Goal: Task Accomplishment & Management: Manage account settings

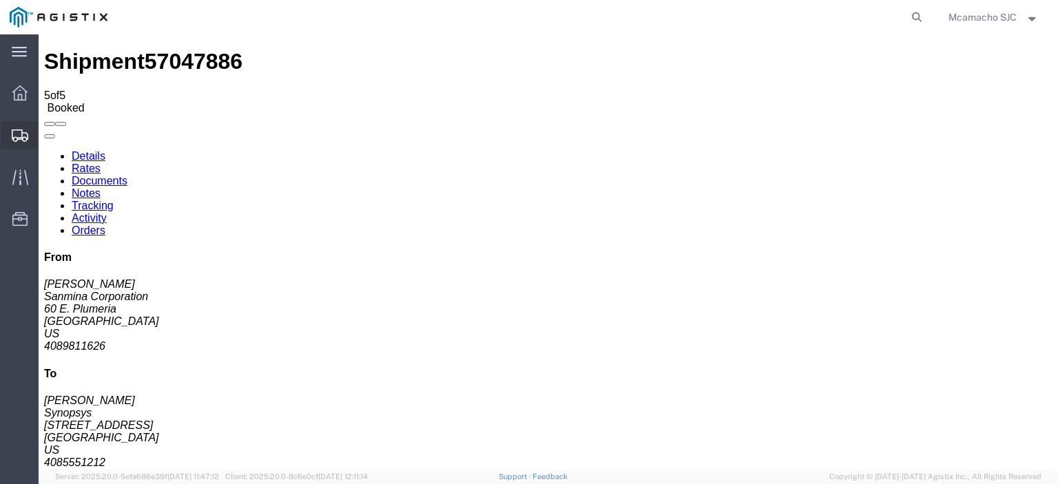
click at [23, 132] on icon at bounding box center [20, 135] width 17 height 12
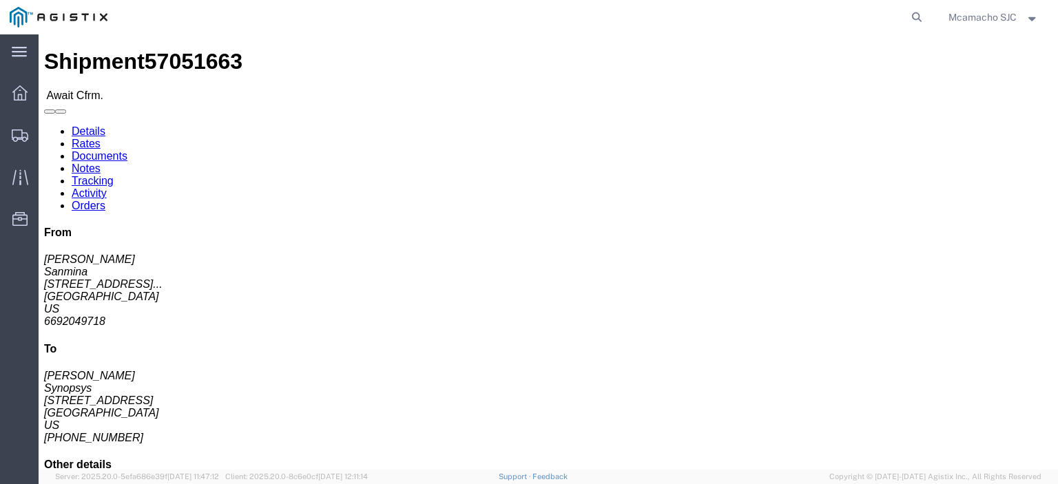
click link "Confirm"
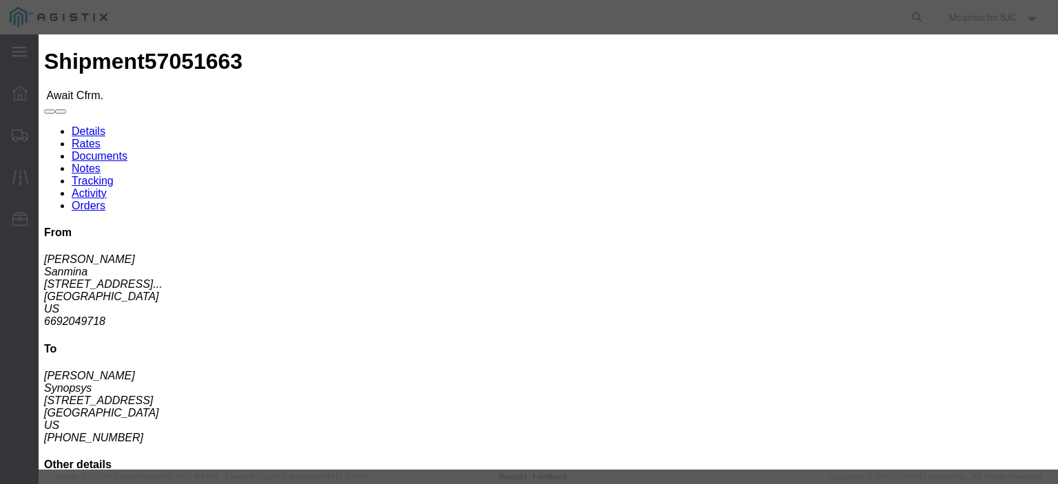
click input "text"
paste input "1001003882"
type input "1001003882"
type input "[PERSON_NAME]"
type input "4084571280"
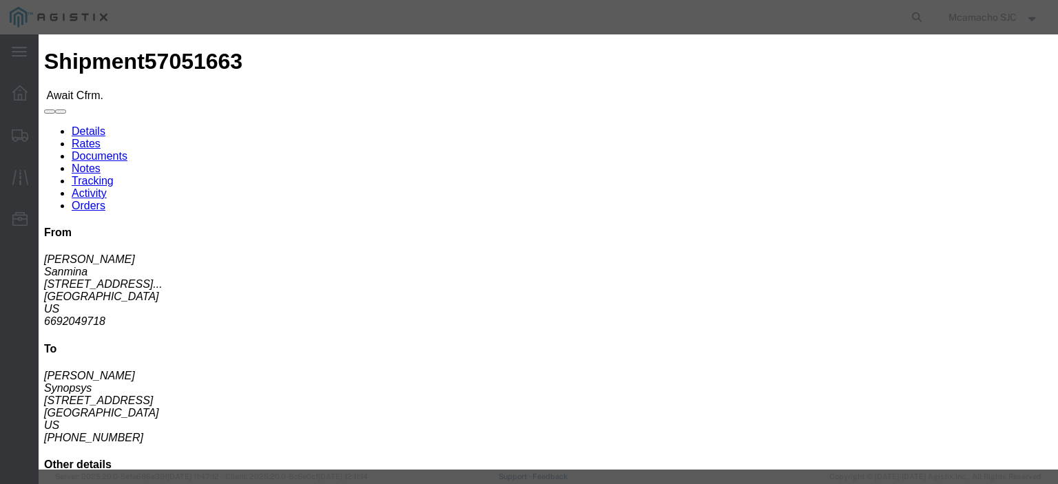
select select "1400"
click td "7"
type input "[DATE]"
click select "Select Midnight 1 am 2 am 3 am 4 am 5 am 6 am 7 am 8 am 9 am 10 am 11 am 12 Noo…"
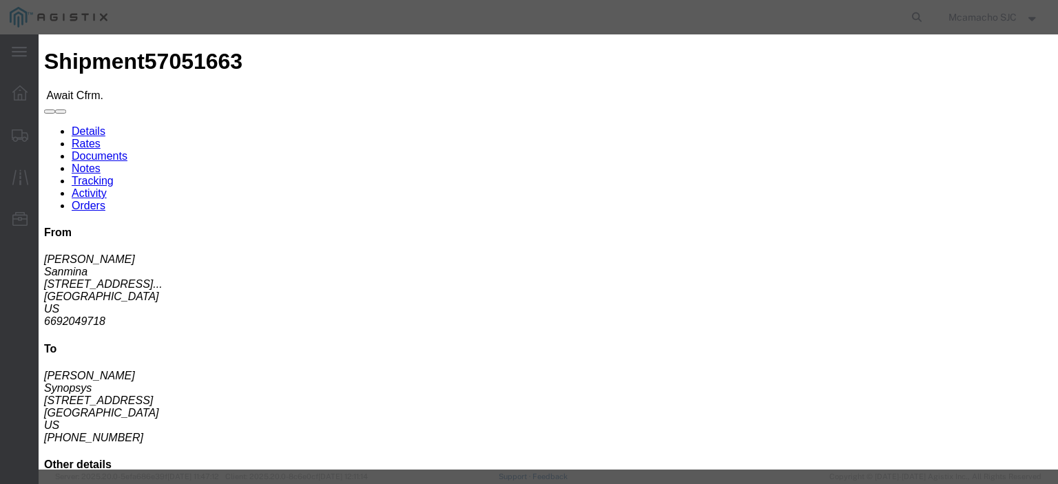
click select "Select Midnight 1 am 2 am 3 am 4 am 5 am 6 am 7 am 8 am 9 am 10 am 11 am 12 Noo…"
select select "1600"
click select "Select Midnight 1 am 2 am 3 am 4 am 5 am 6 am 7 am 8 am 9 am 10 am 11 am 12 Noo…"
click div "Confirmation Details Use my profile Bill of Lading Number 1001003882 Person Mon…"
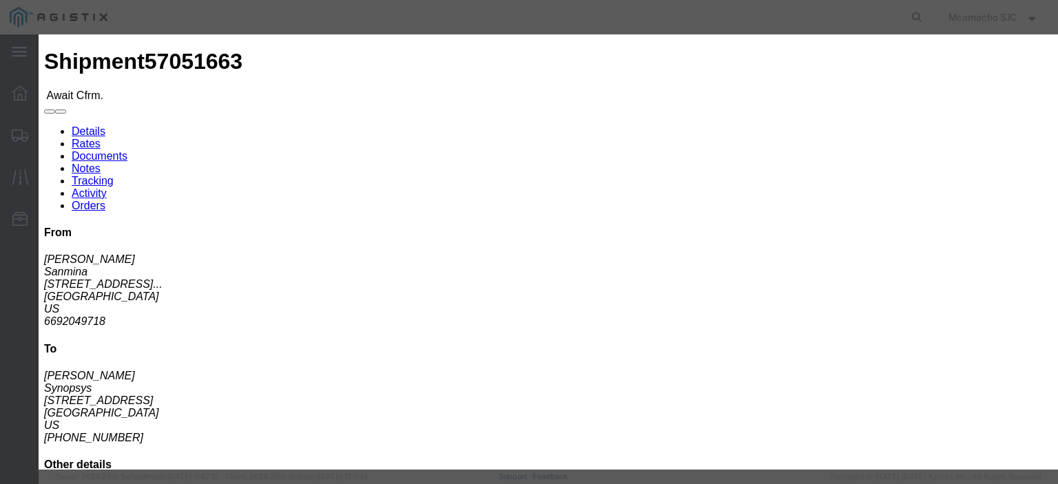
click div "Submit Close"
click button "Submit"
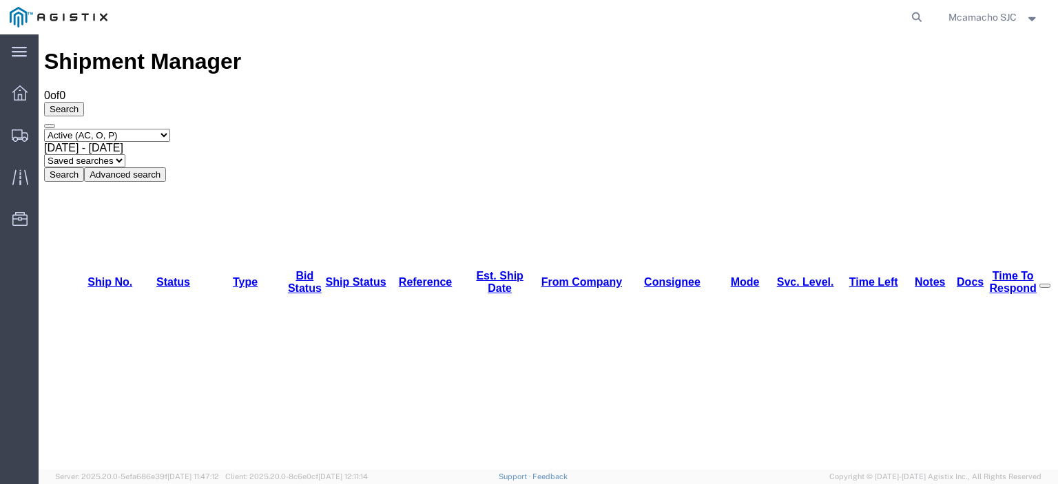
click at [153, 129] on select "Select status Active (AC, O, P) All Approved Awaiting Confirmation (AC) Booked …" at bounding box center [107, 135] width 126 height 13
select select "BOOK"
click at [44, 129] on select "Select status Active (AC, O, P) All Approved Awaiting Confirmation (AC) Booked …" at bounding box center [107, 135] width 126 height 13
click at [84, 167] on button "Search" at bounding box center [64, 174] width 40 height 14
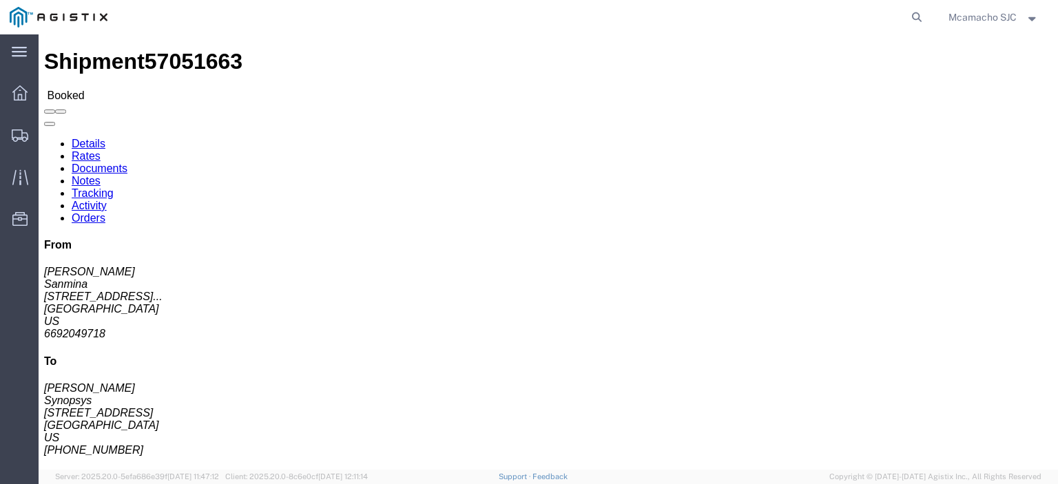
click link "Documents"
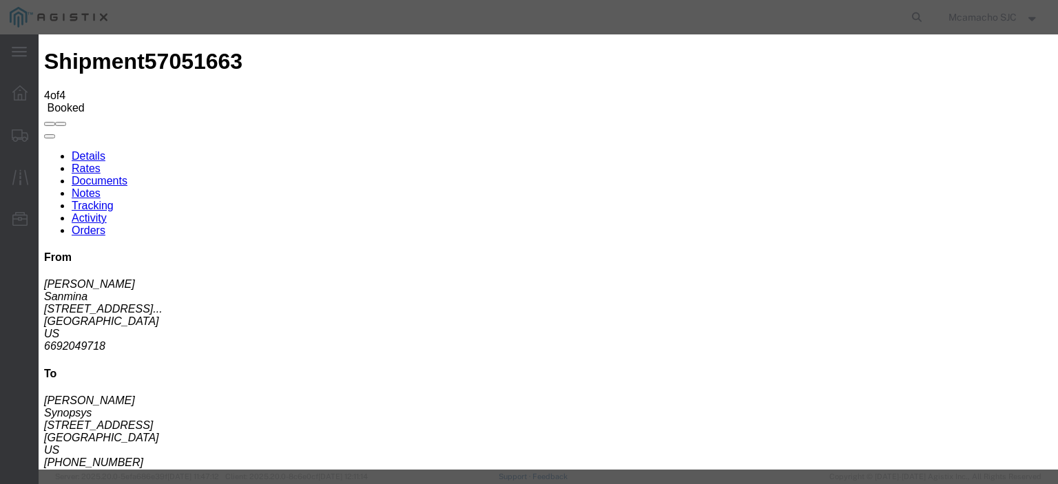
type input "C:\fakepath\1001003882.pdf"
type input "AIRGROUP"
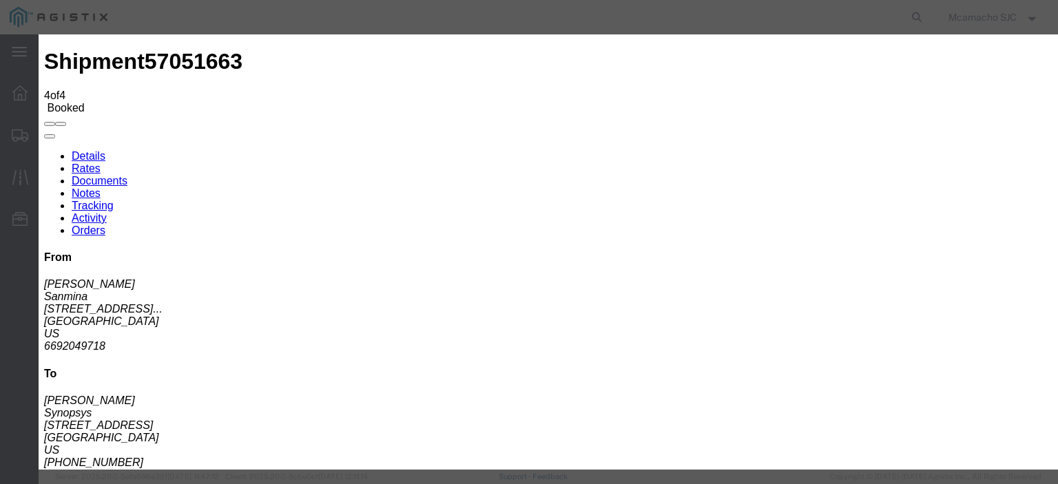
type input "h"
type input "HAWB"
select select "BILL_OF_LADING"
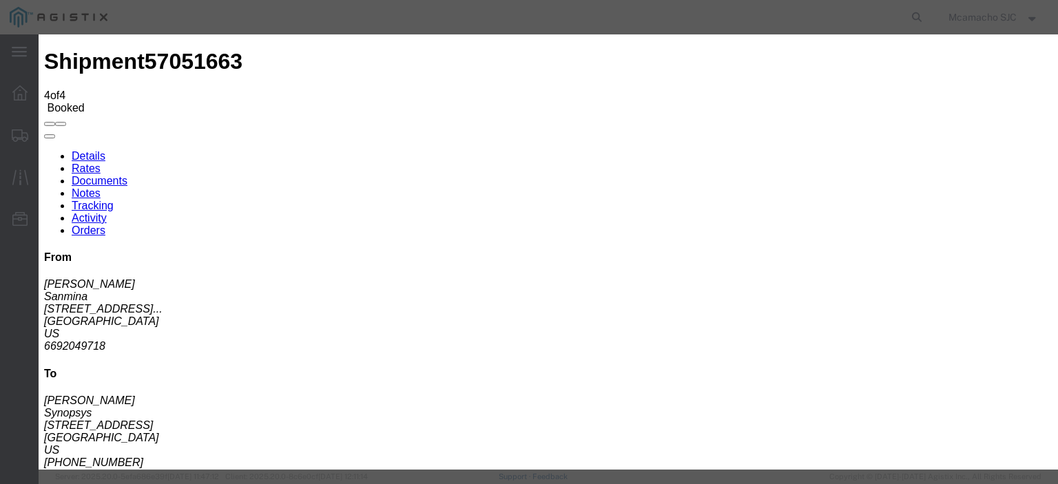
select select
